Goal: Find specific page/section: Find specific page/section

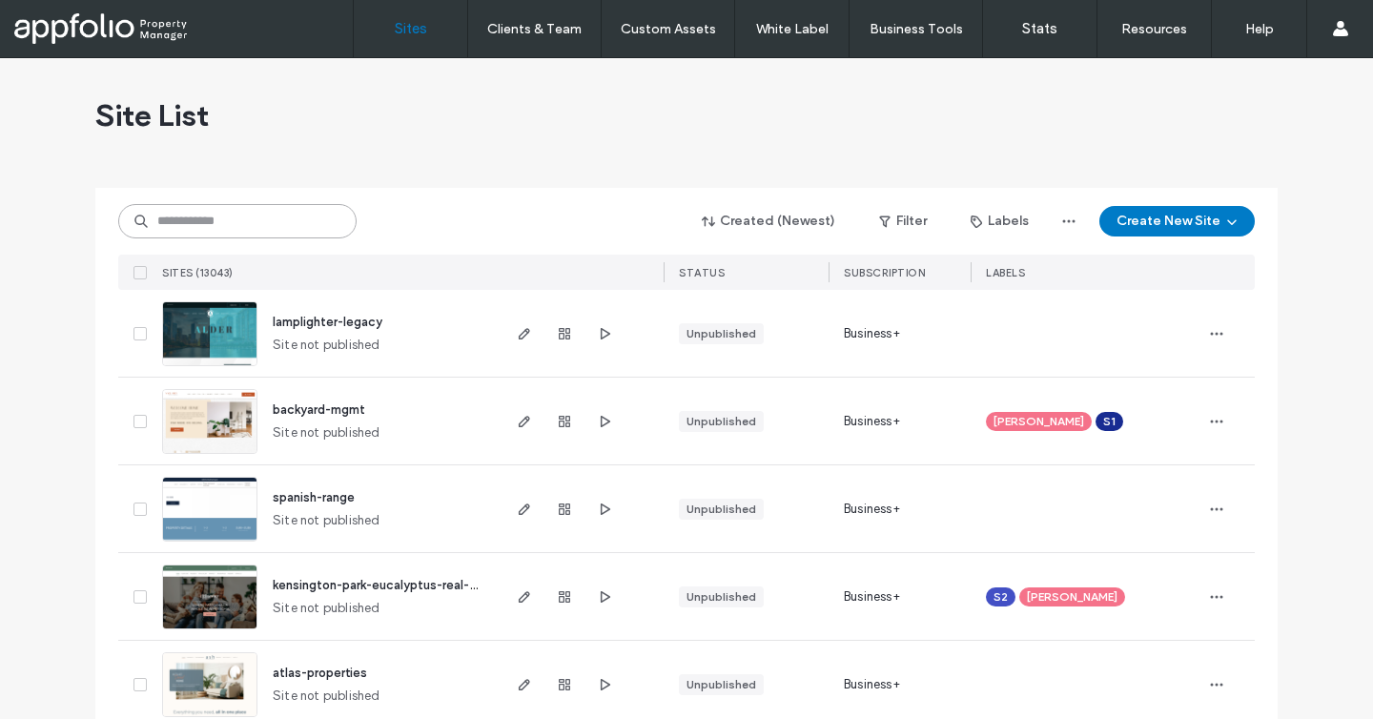
click at [308, 233] on input at bounding box center [237, 221] width 238 height 34
paste input "********"
type input "********"
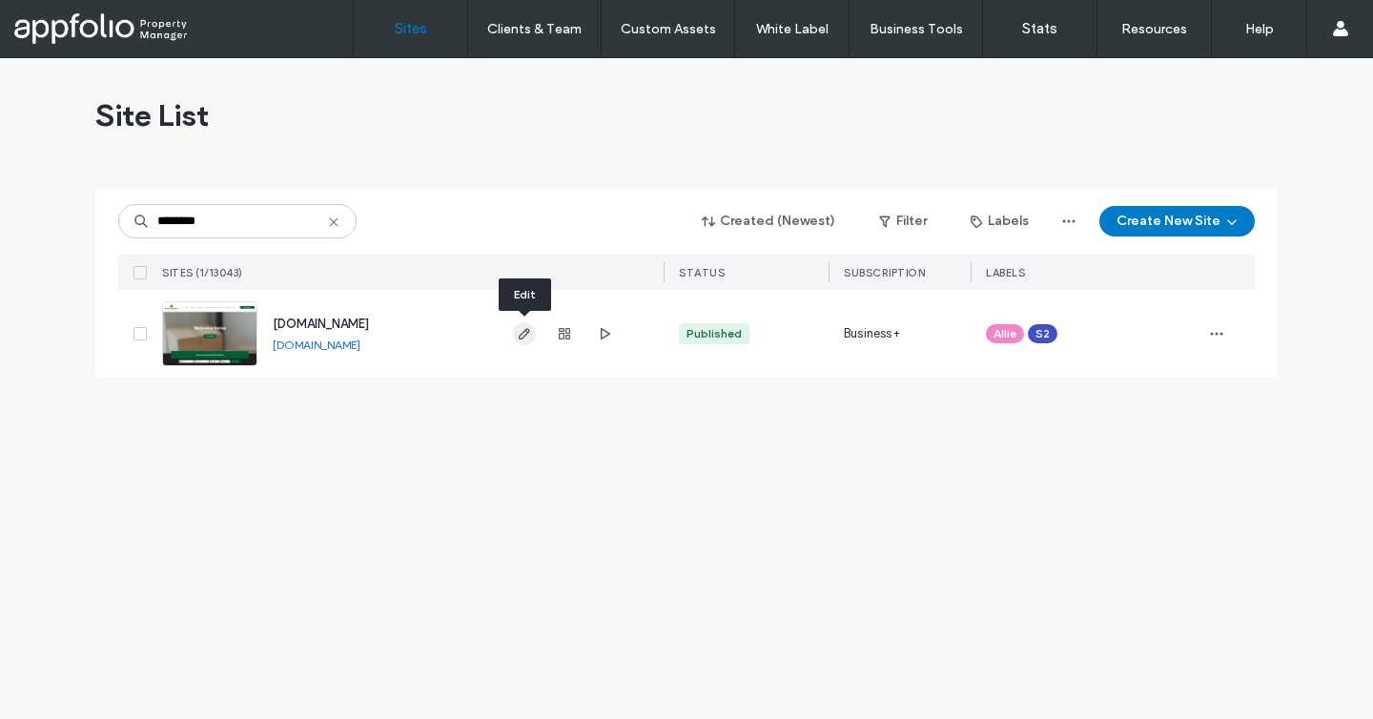
click at [530, 337] on icon "button" at bounding box center [524, 333] width 15 height 15
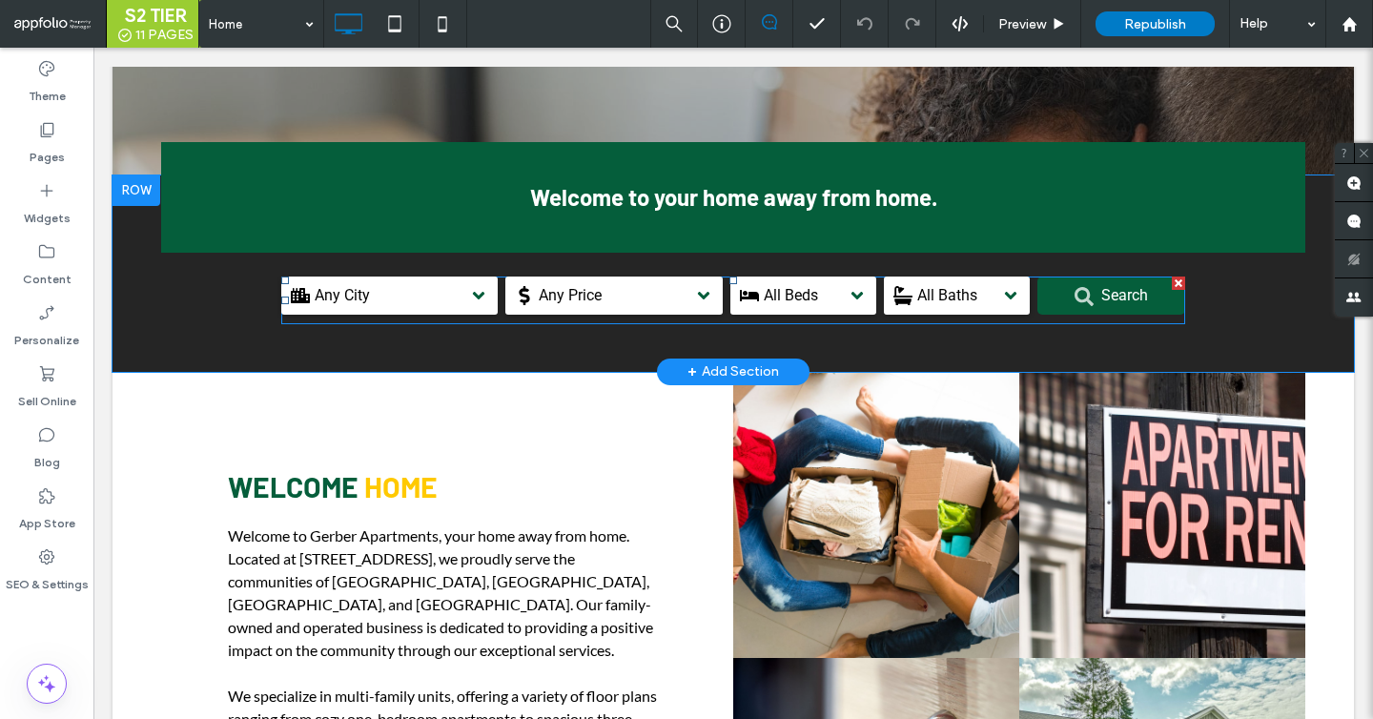
click at [497, 302] on span at bounding box center [733, 301] width 904 height 48
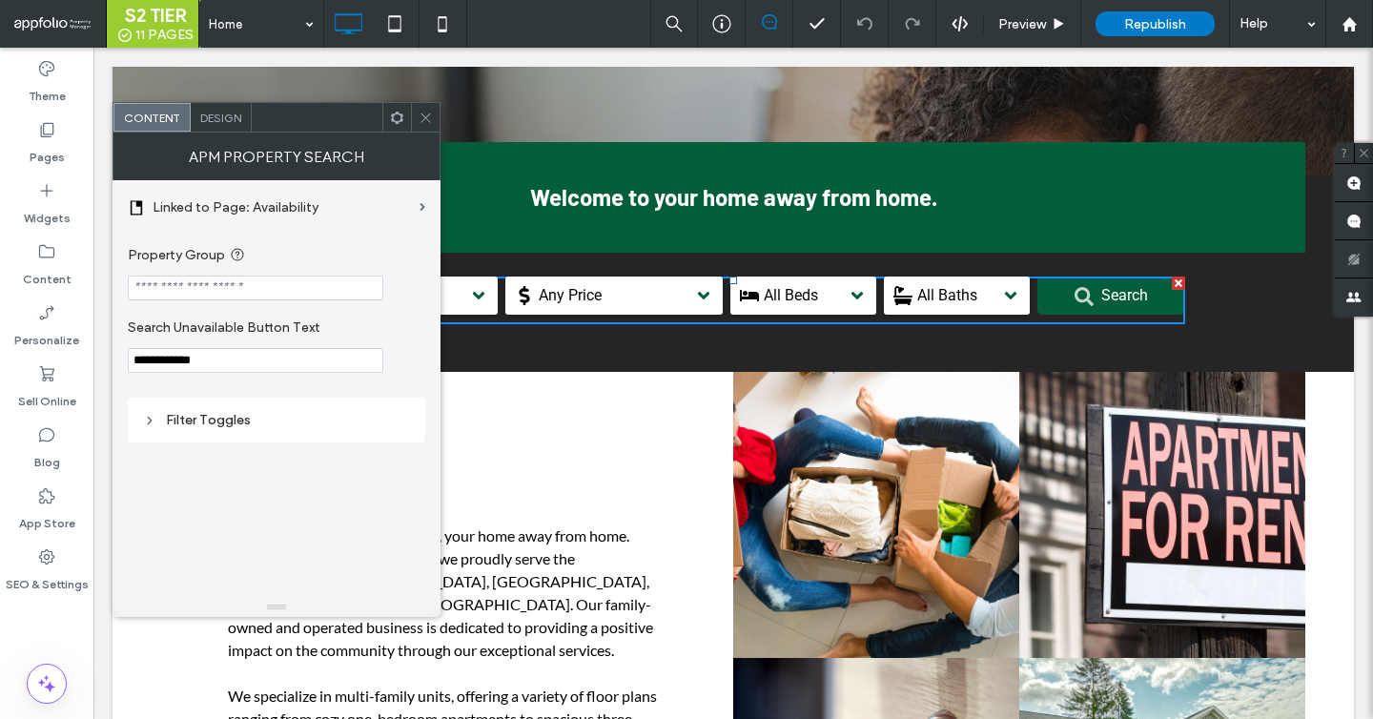
click at [420, 119] on icon at bounding box center [426, 118] width 14 height 14
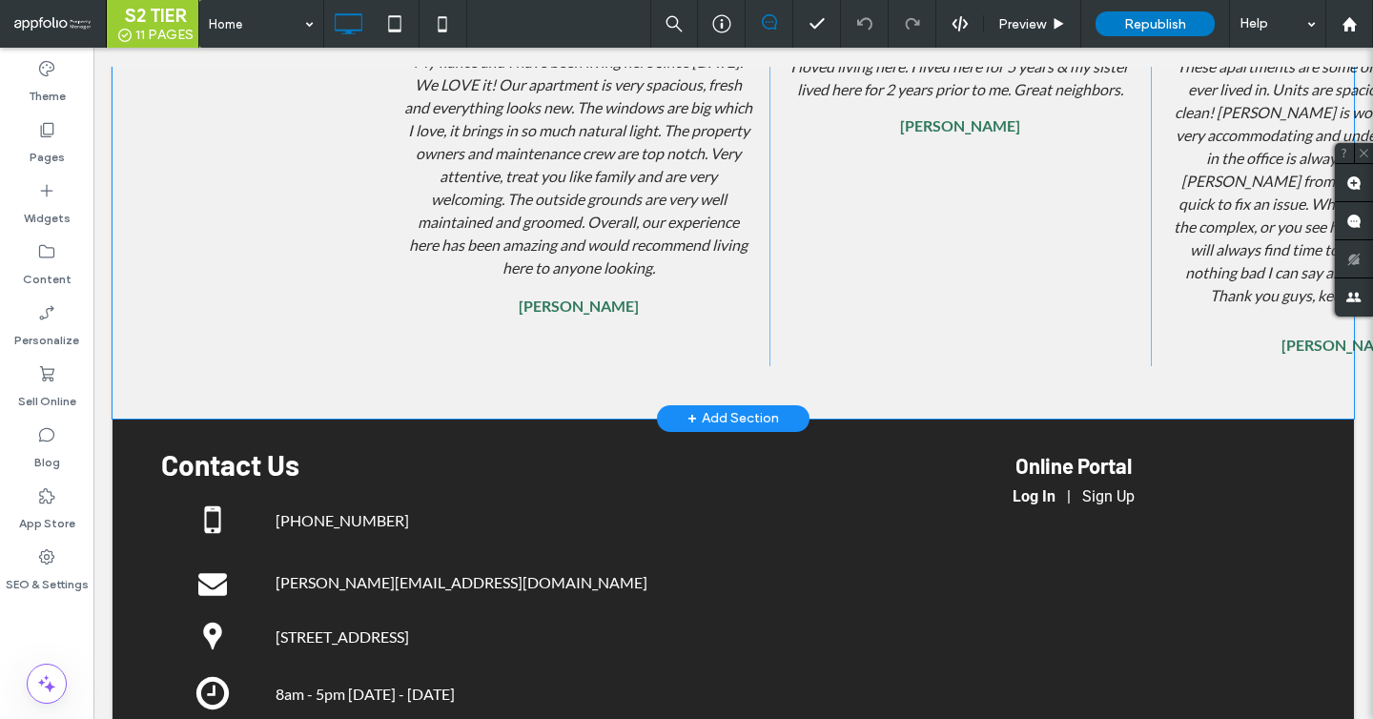
scroll to position [3054, 0]
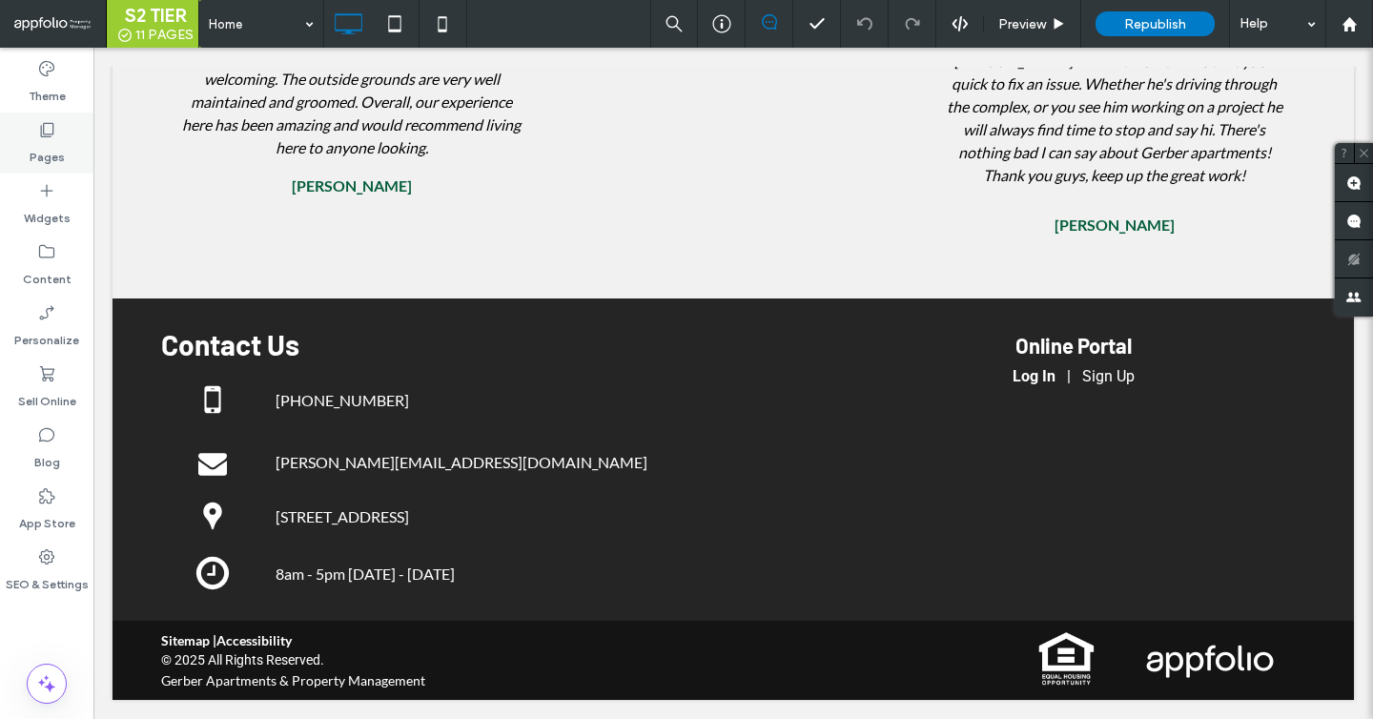
click at [56, 122] on div "Pages" at bounding box center [46, 143] width 93 height 61
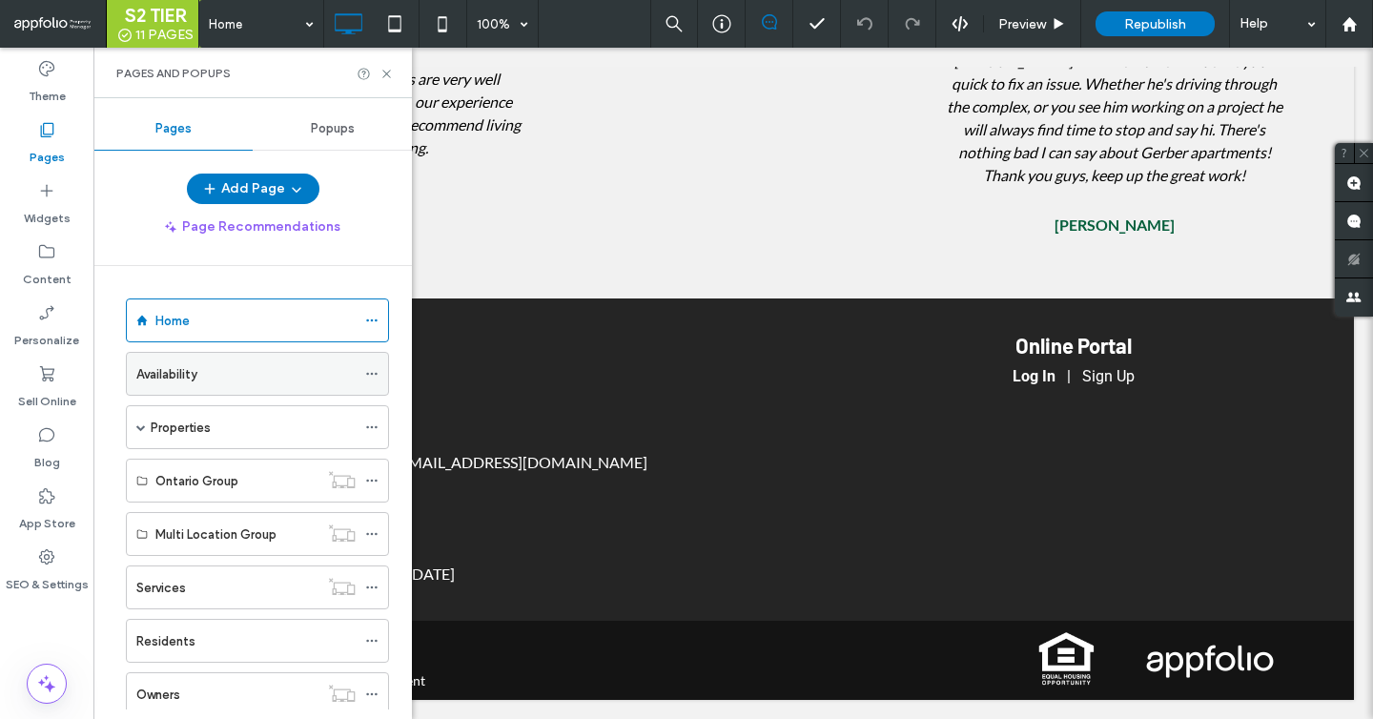
click at [254, 356] on div "Availability" at bounding box center [245, 374] width 219 height 42
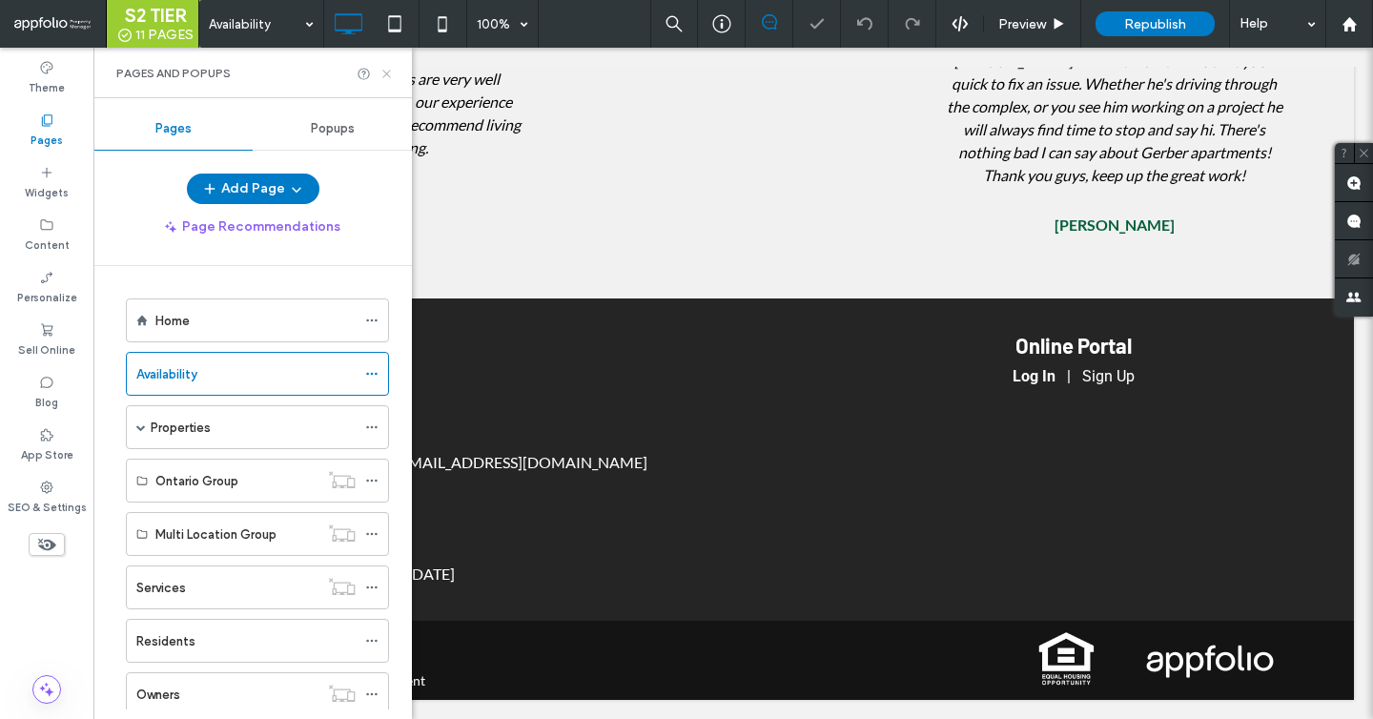
click at [386, 71] on icon at bounding box center [387, 74] width 14 height 14
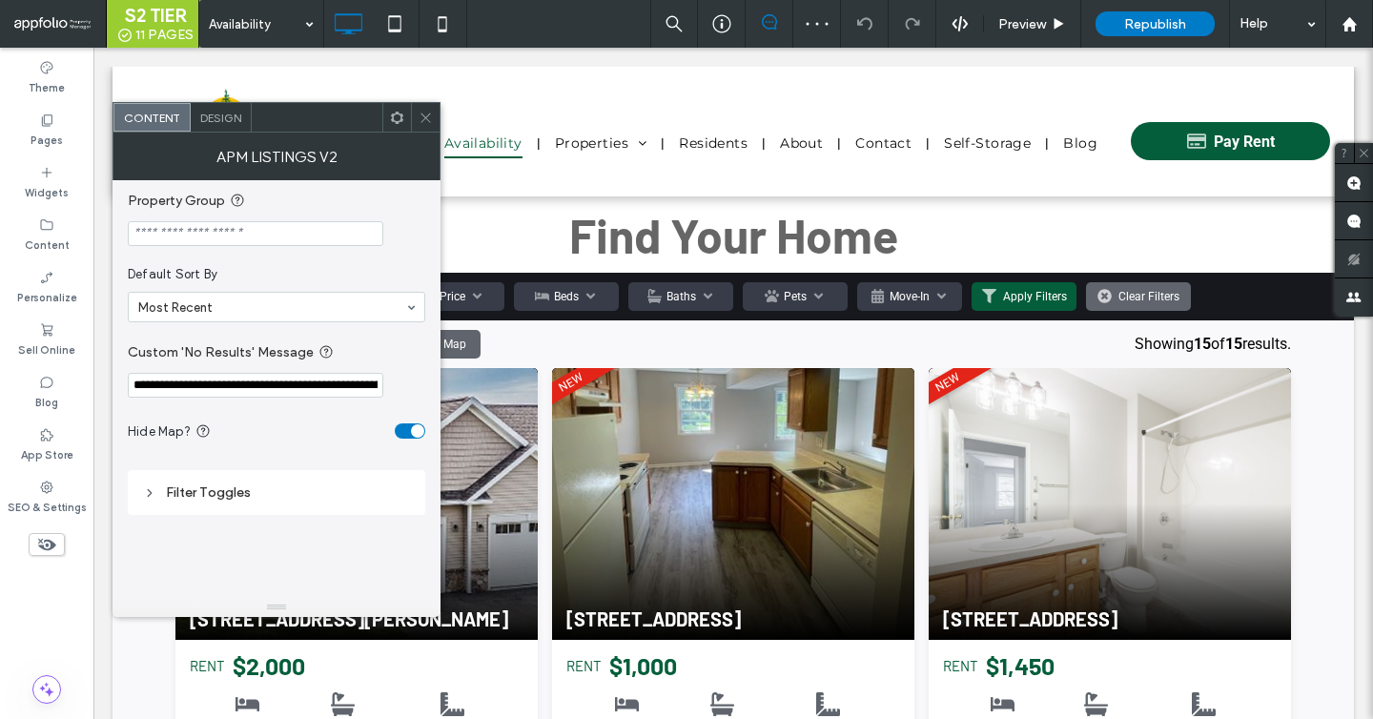
click at [423, 118] on icon at bounding box center [426, 118] width 14 height 14
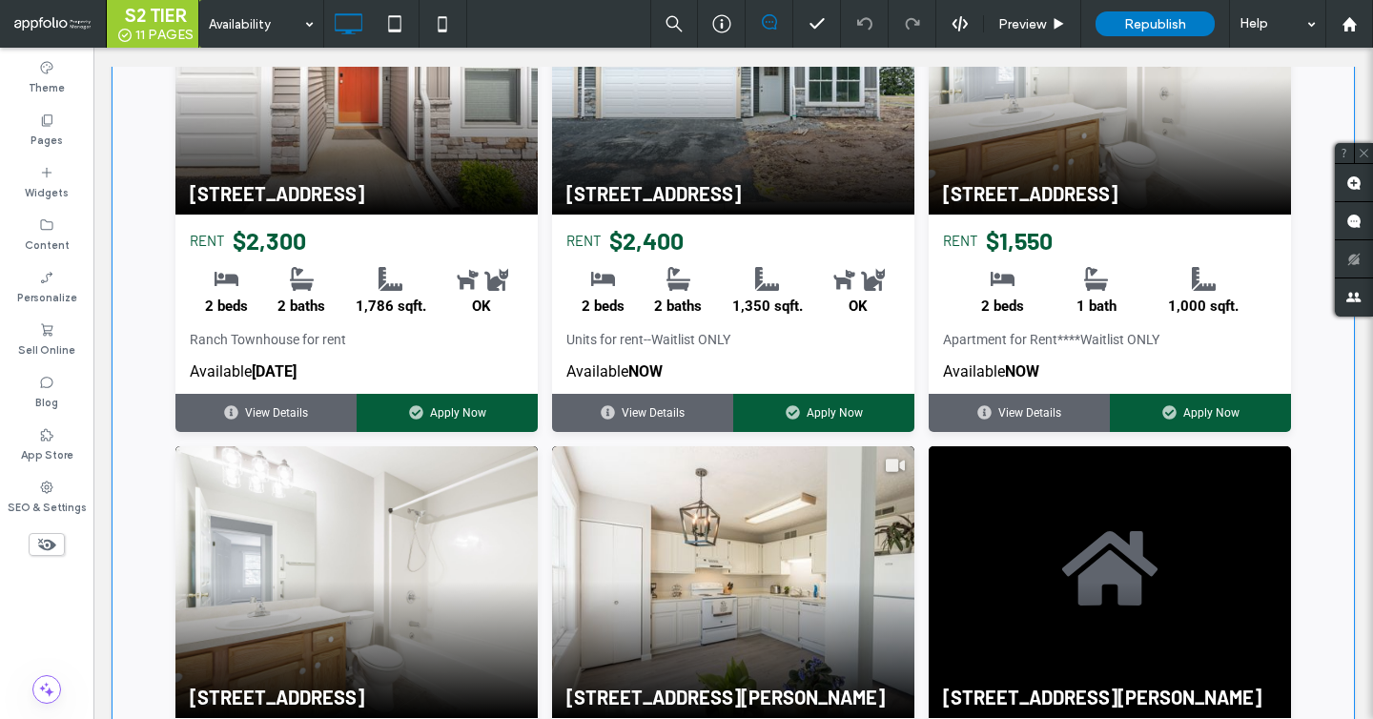
scroll to position [1961, 0]
